Goal: Navigation & Orientation: Find specific page/section

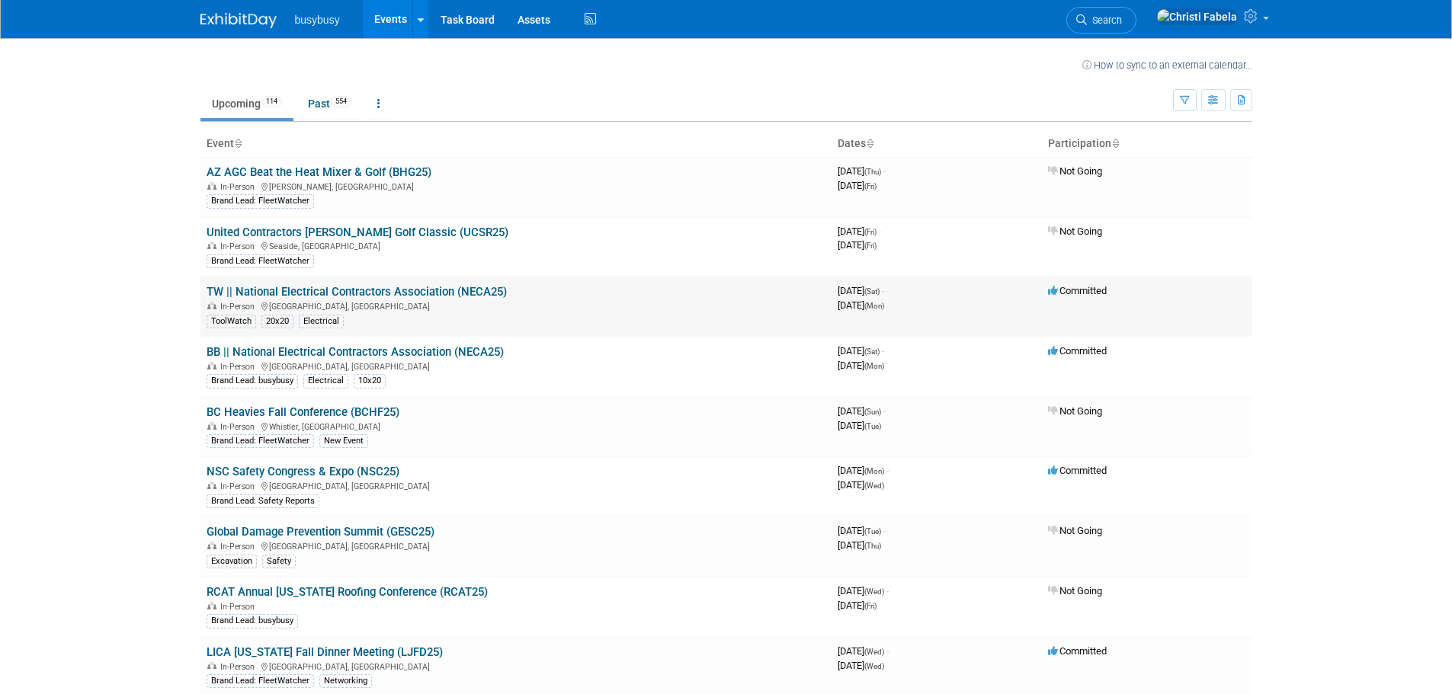
click at [470, 295] on link "TW || National Electrical Contractors Association (NECA25)" at bounding box center [357, 292] width 300 height 14
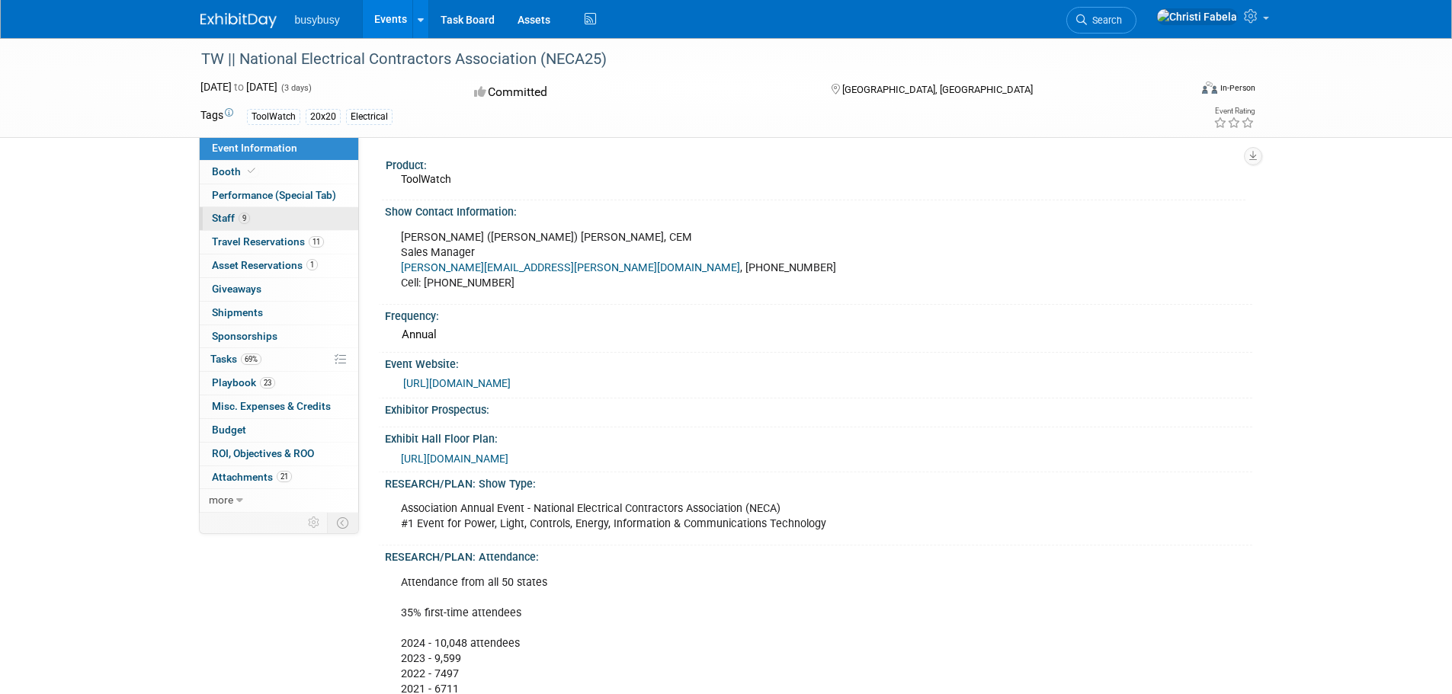
click at [227, 220] on span "Staff 9" at bounding box center [231, 218] width 38 height 12
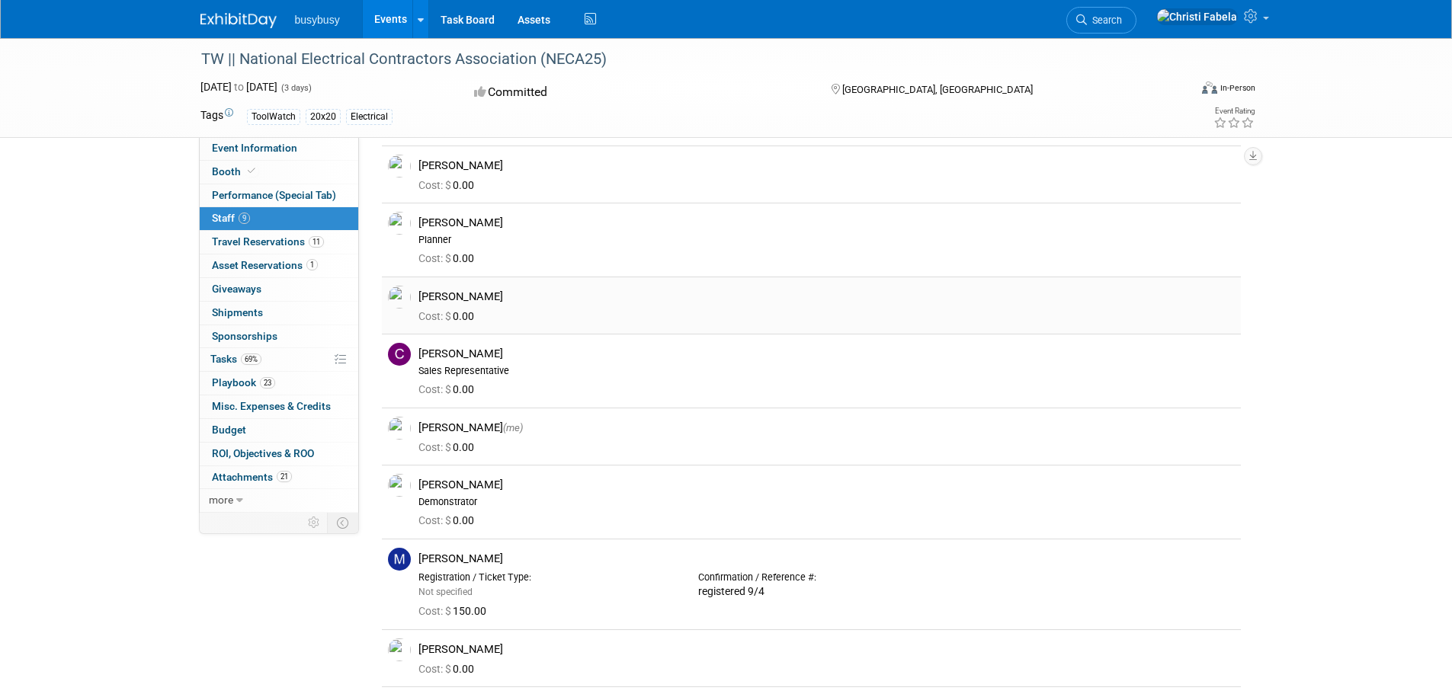
scroll to position [76, 0]
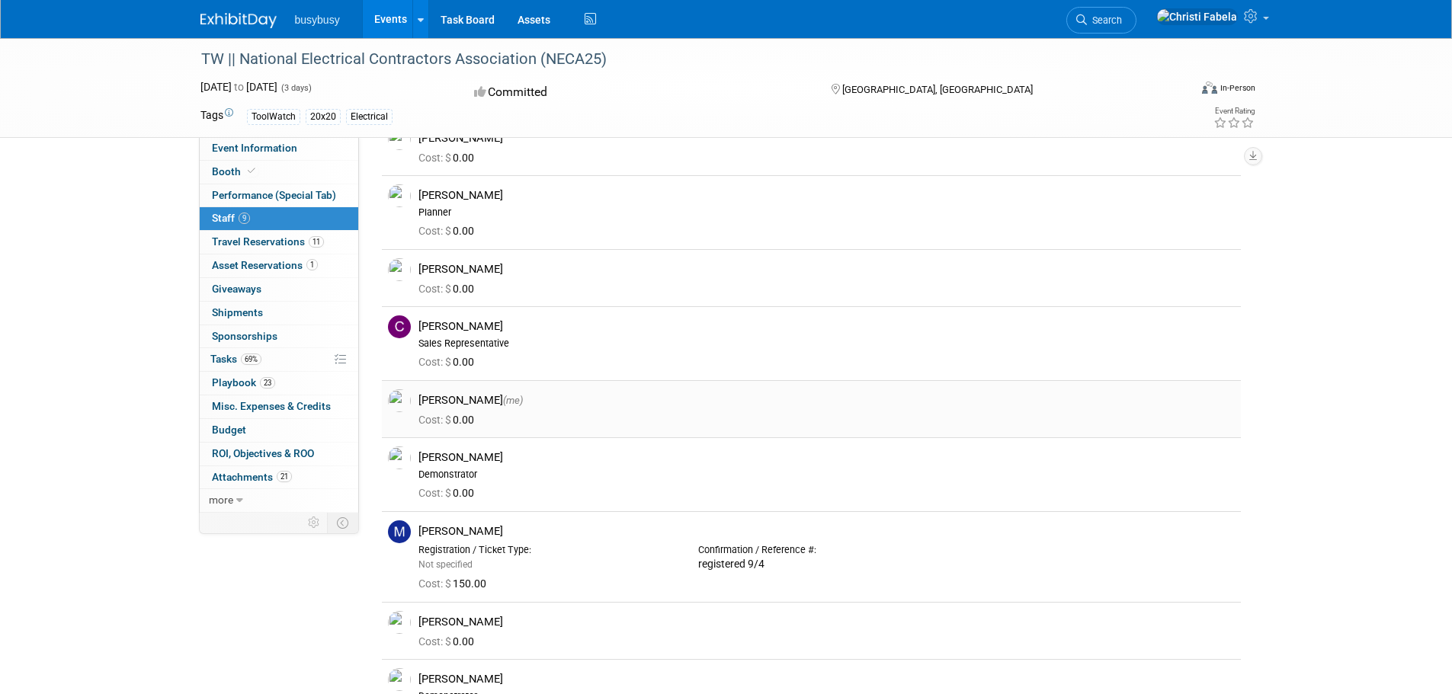
click at [441, 396] on div "Christi Fabela (me)" at bounding box center [827, 400] width 816 height 14
click at [400, 403] on img at bounding box center [399, 401] width 23 height 23
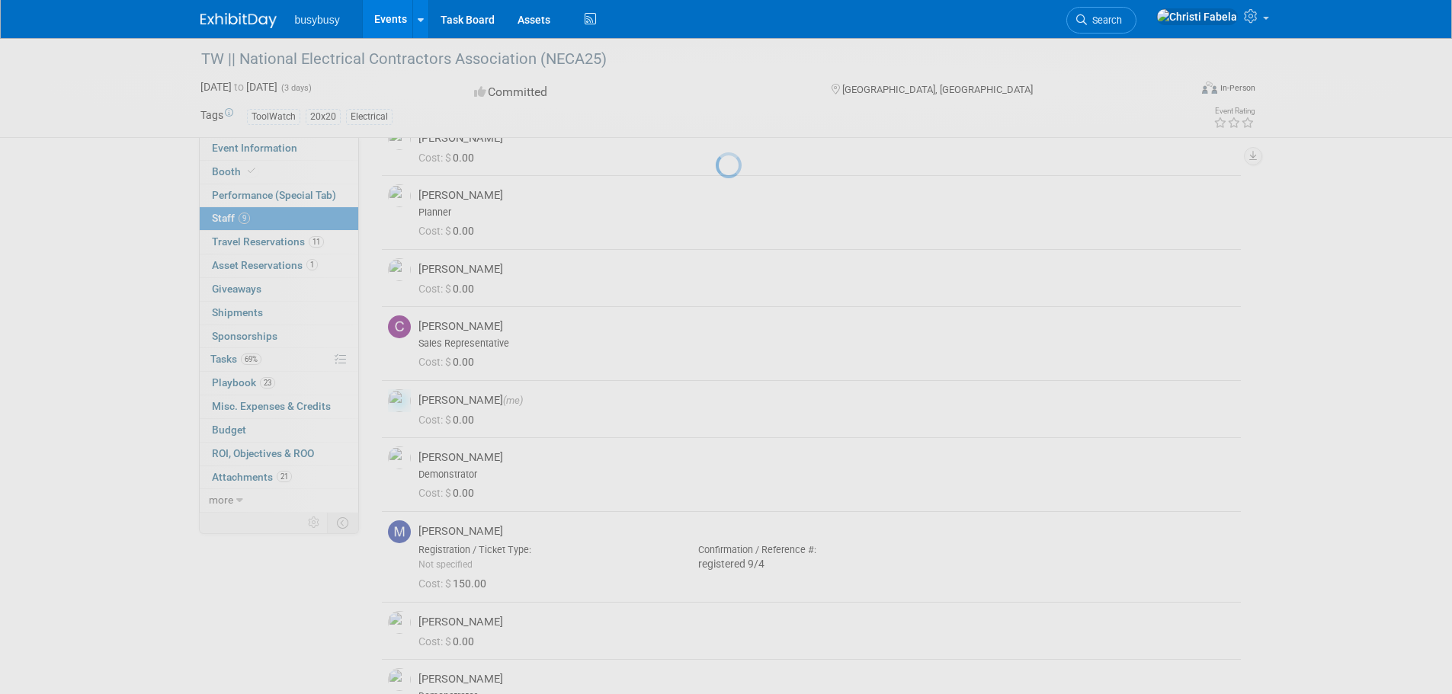
click at [716, 403] on div at bounding box center [726, 347] width 21 height 694
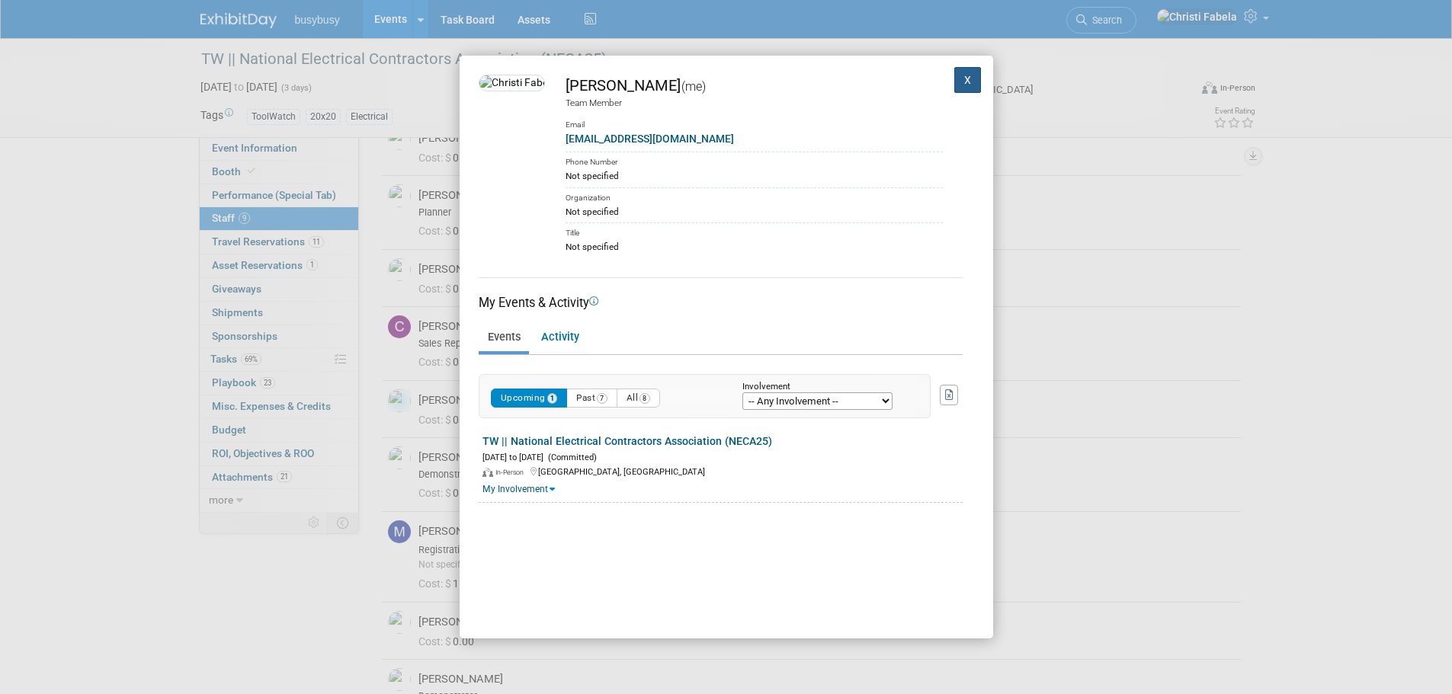
click at [957, 75] on button "X" at bounding box center [967, 80] width 27 height 26
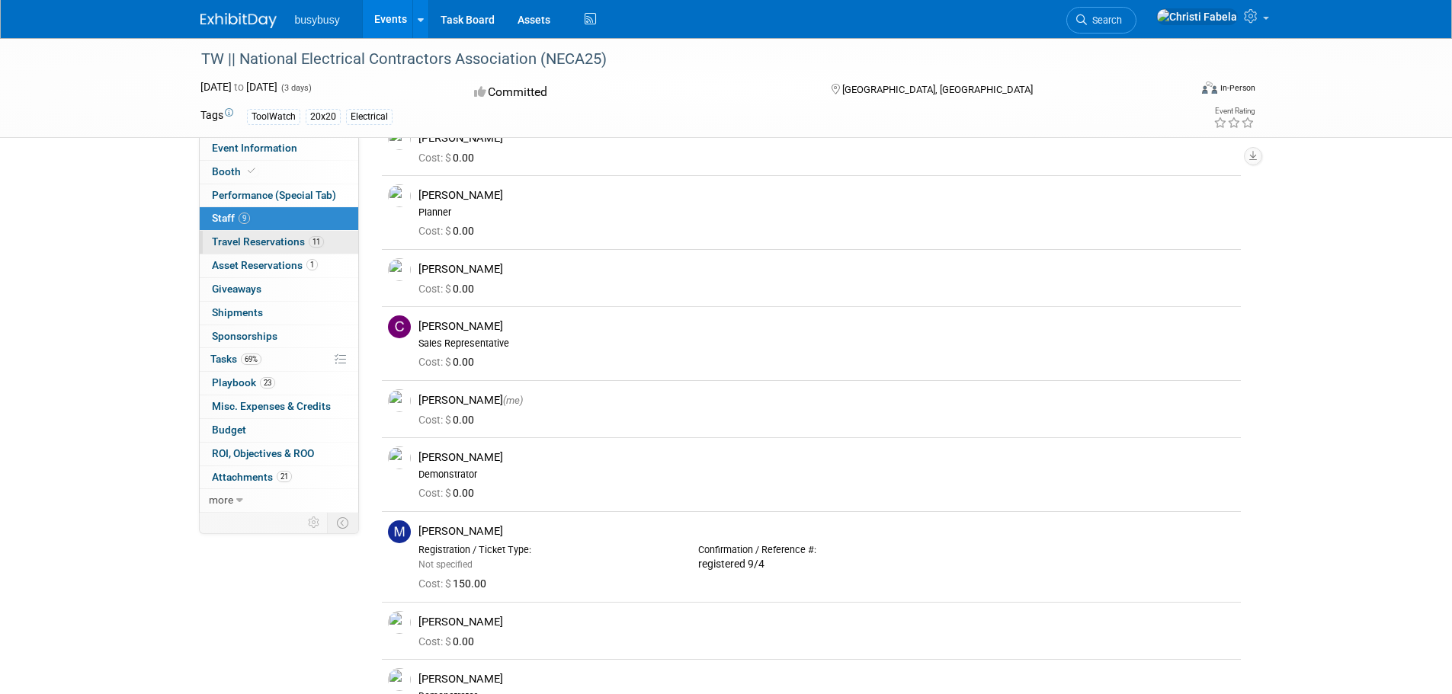
click at [276, 244] on span "Travel Reservations 11" at bounding box center [268, 242] width 112 height 12
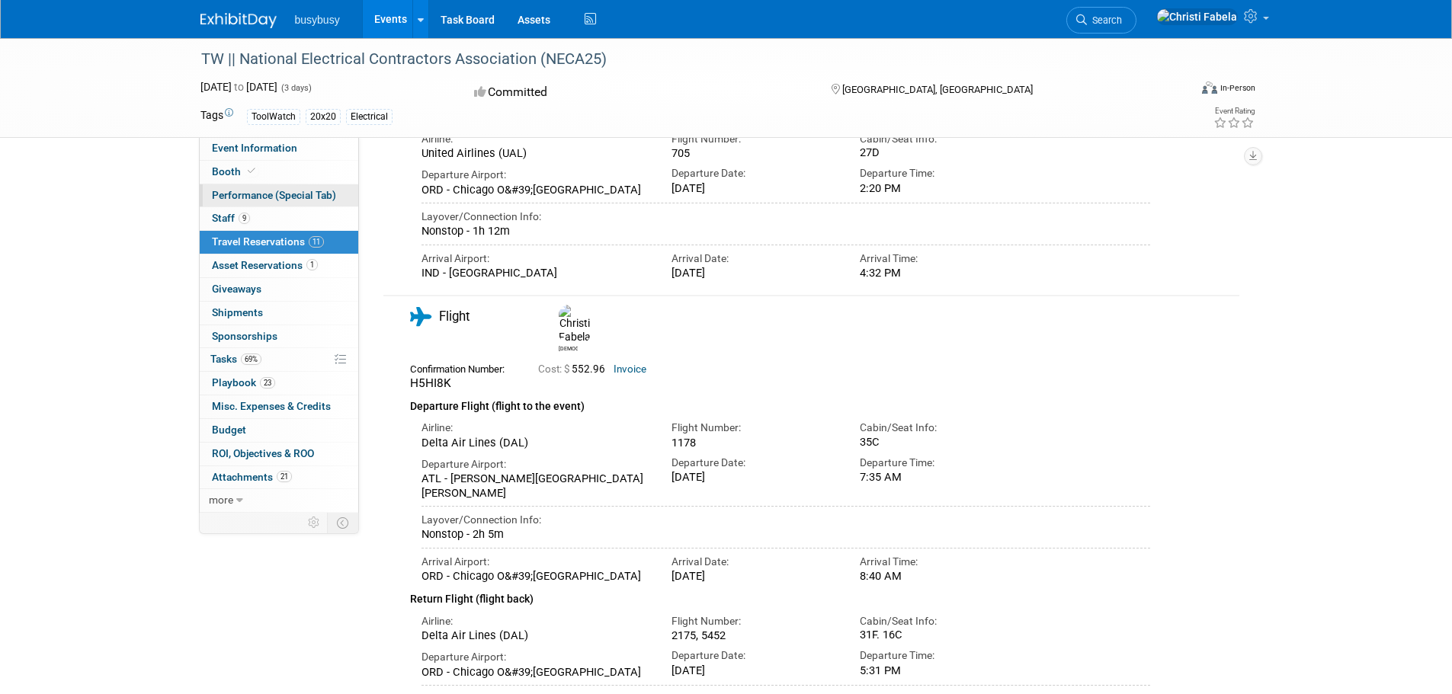
scroll to position [2516, 0]
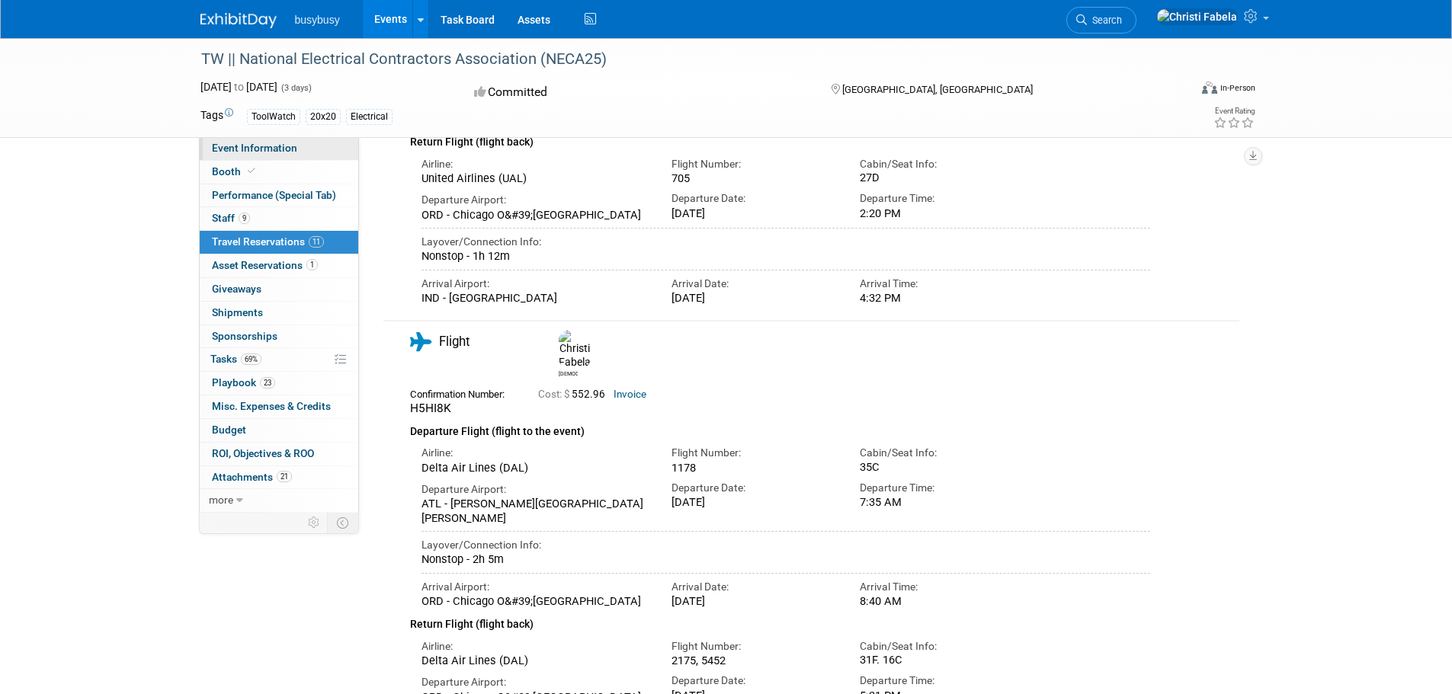
click at [238, 145] on span "Event Information" at bounding box center [254, 148] width 85 height 12
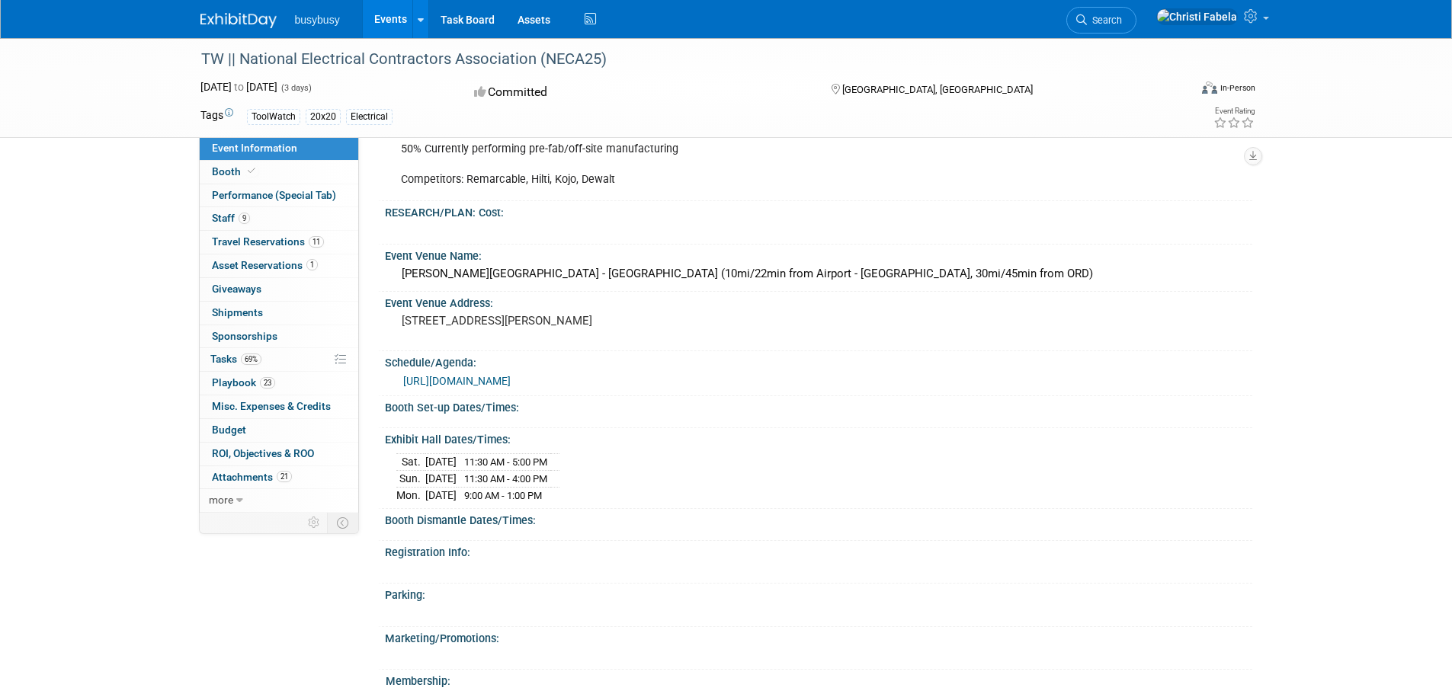
scroll to position [991, 0]
